Goal: Transaction & Acquisition: Purchase product/service

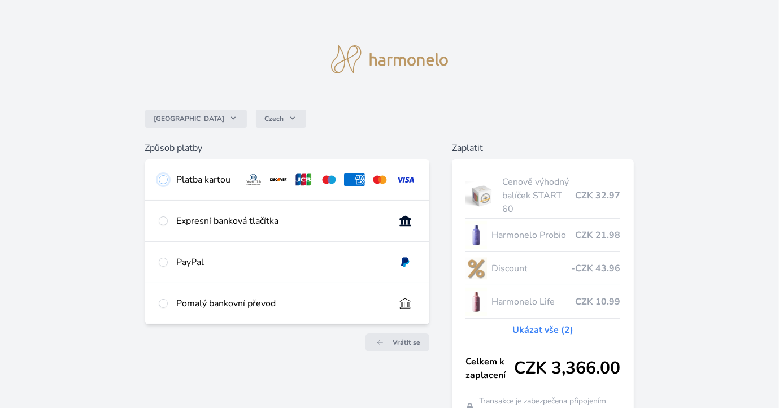
click at [163, 181] on input "radio" at bounding box center [163, 179] width 9 height 9
radio input "true"
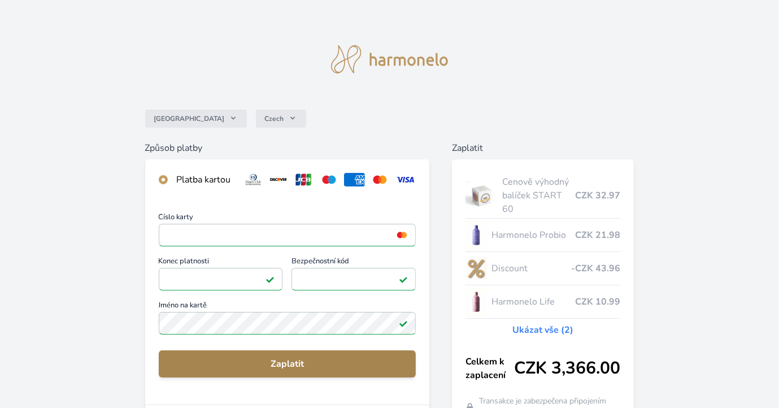
click at [274, 366] on span "Zaplatit" at bounding box center [288, 364] width 240 height 14
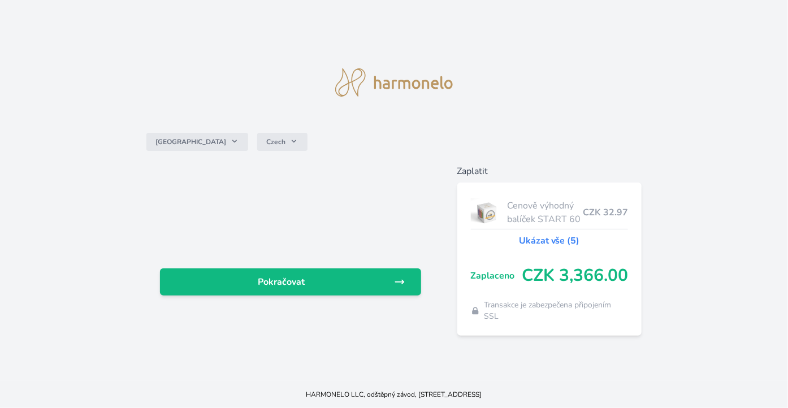
click at [274, 366] on div "Česko Czech Pokračovat Zaplatit Cenově výhodný balíček START 60 CZK 32.97 Ukáza…" at bounding box center [394, 190] width 788 height 381
